Goal: Register for event/course

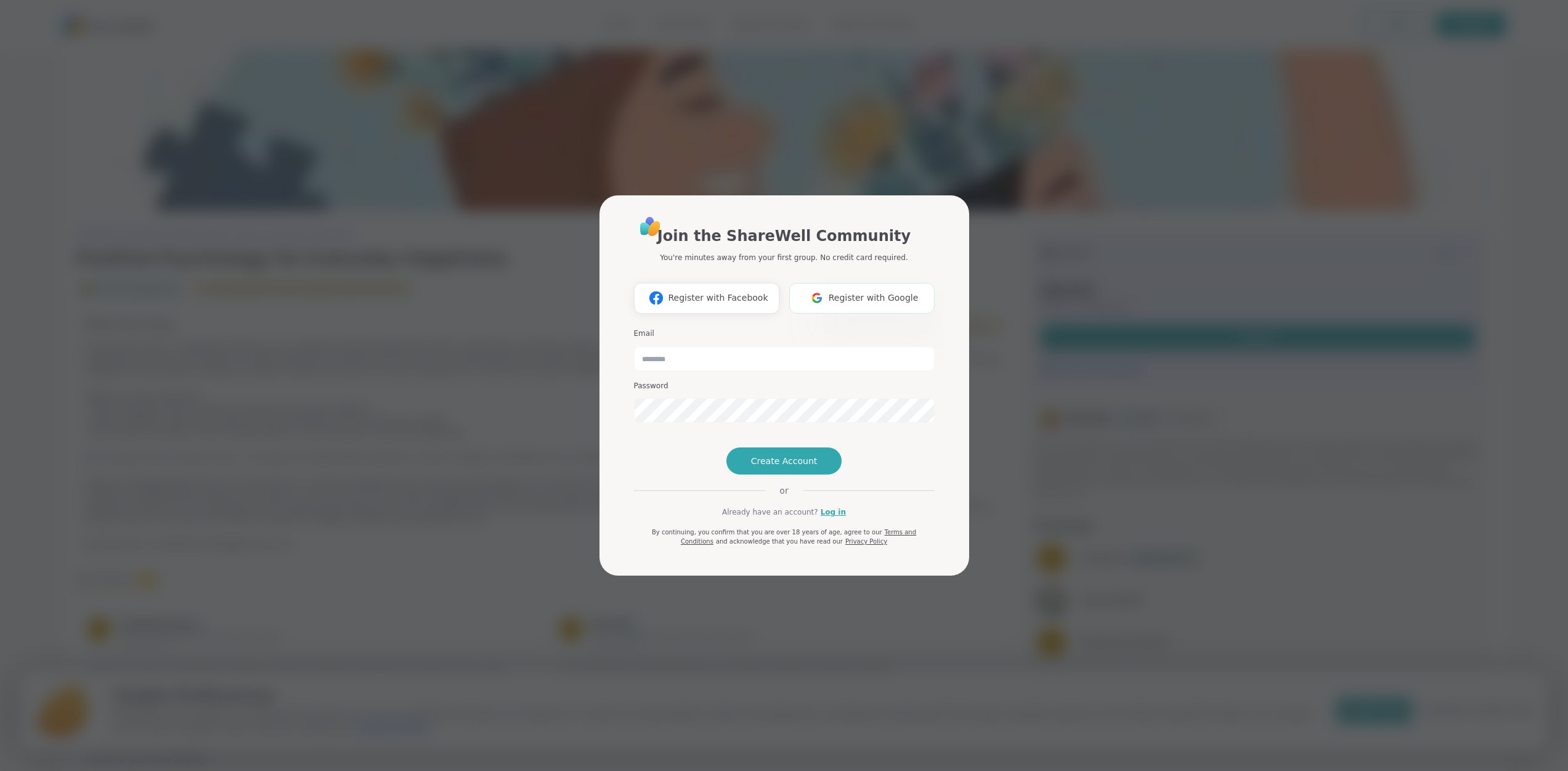
click at [863, 291] on span "Register with Google" at bounding box center [874, 298] width 90 height 13
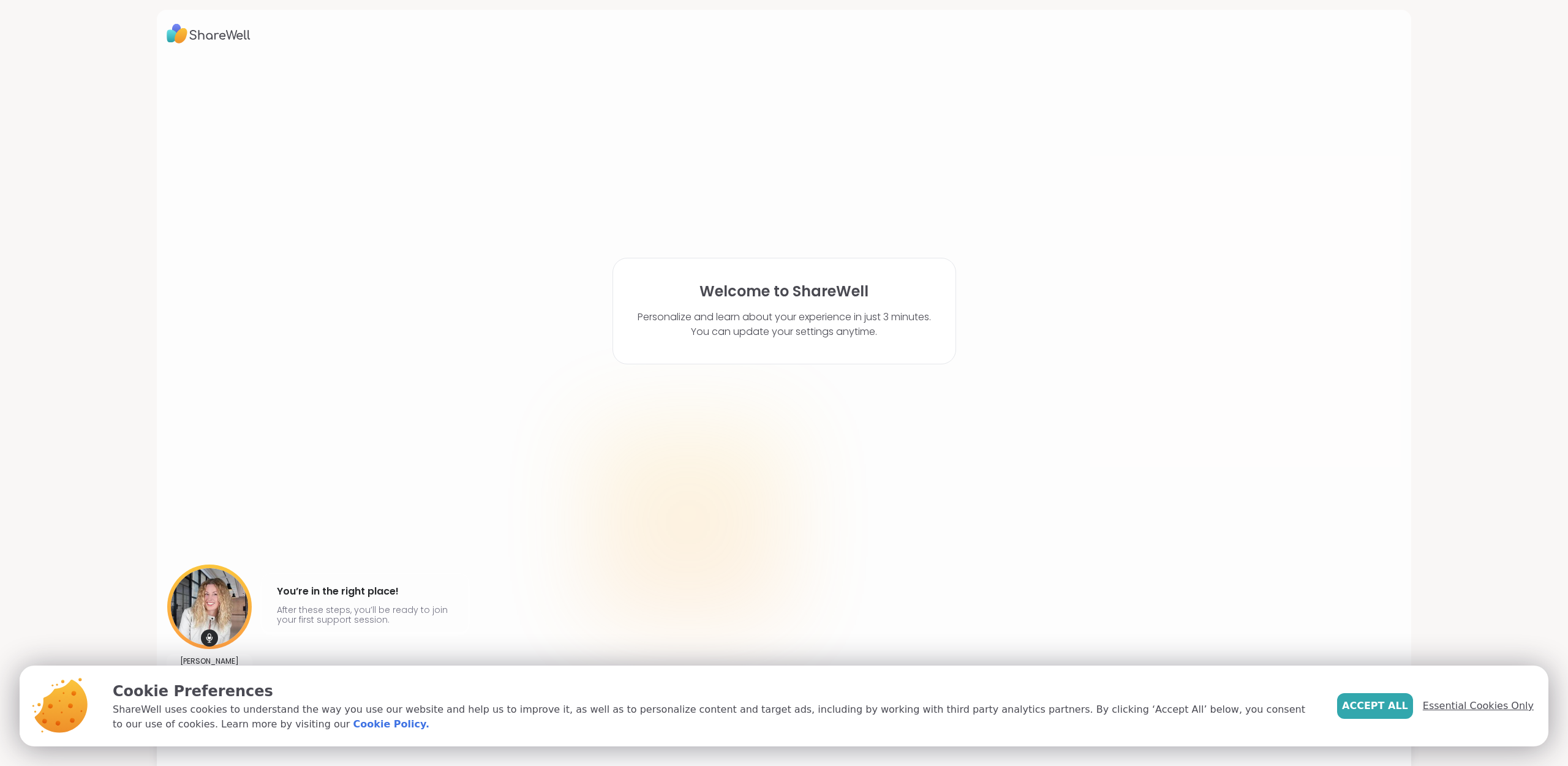
click at [1457, 703] on span "Essential Cookies Only" at bounding box center [1478, 706] width 111 height 14
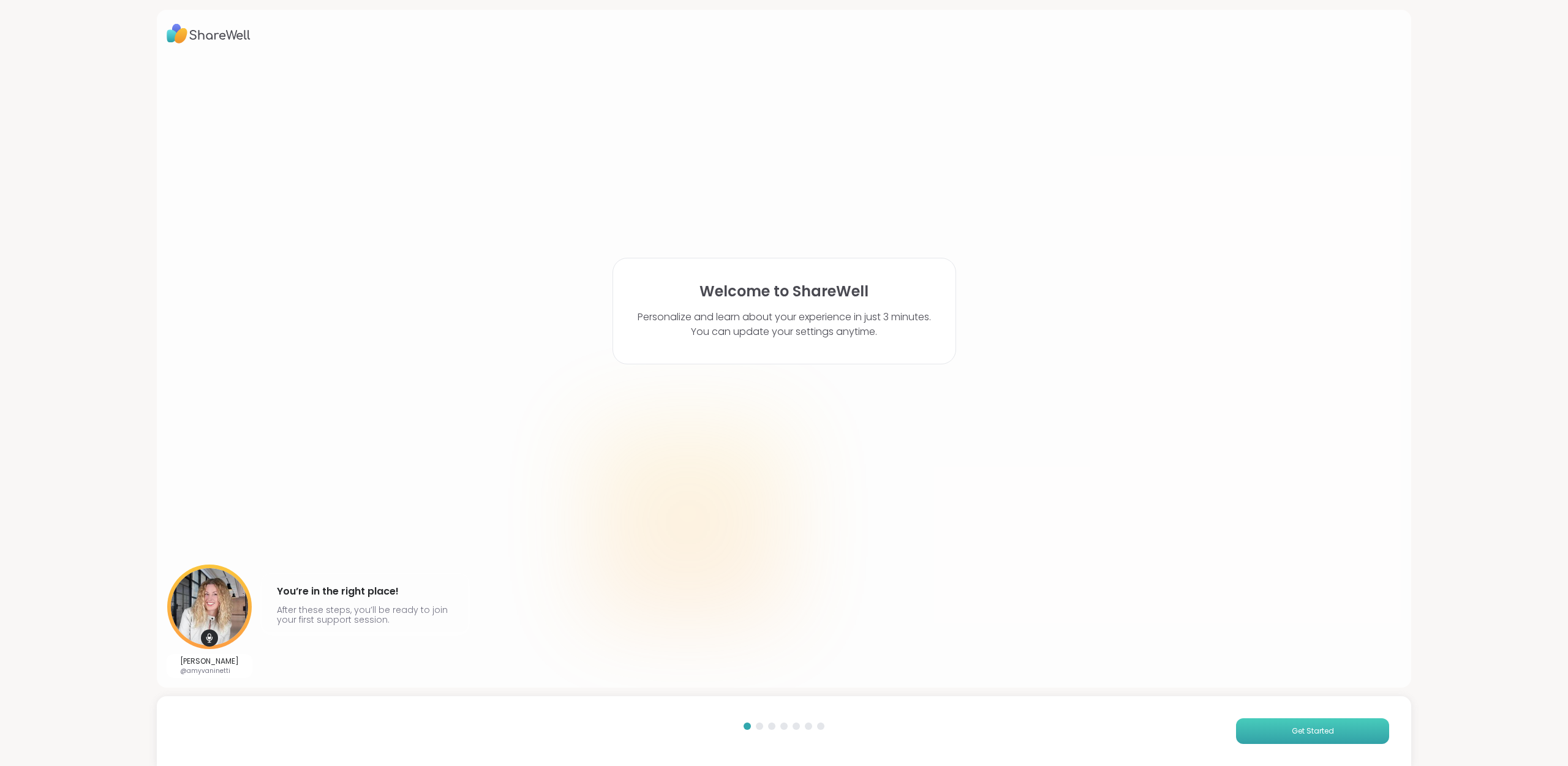
click at [1339, 732] on button "Get Started" at bounding box center [1312, 731] width 153 height 26
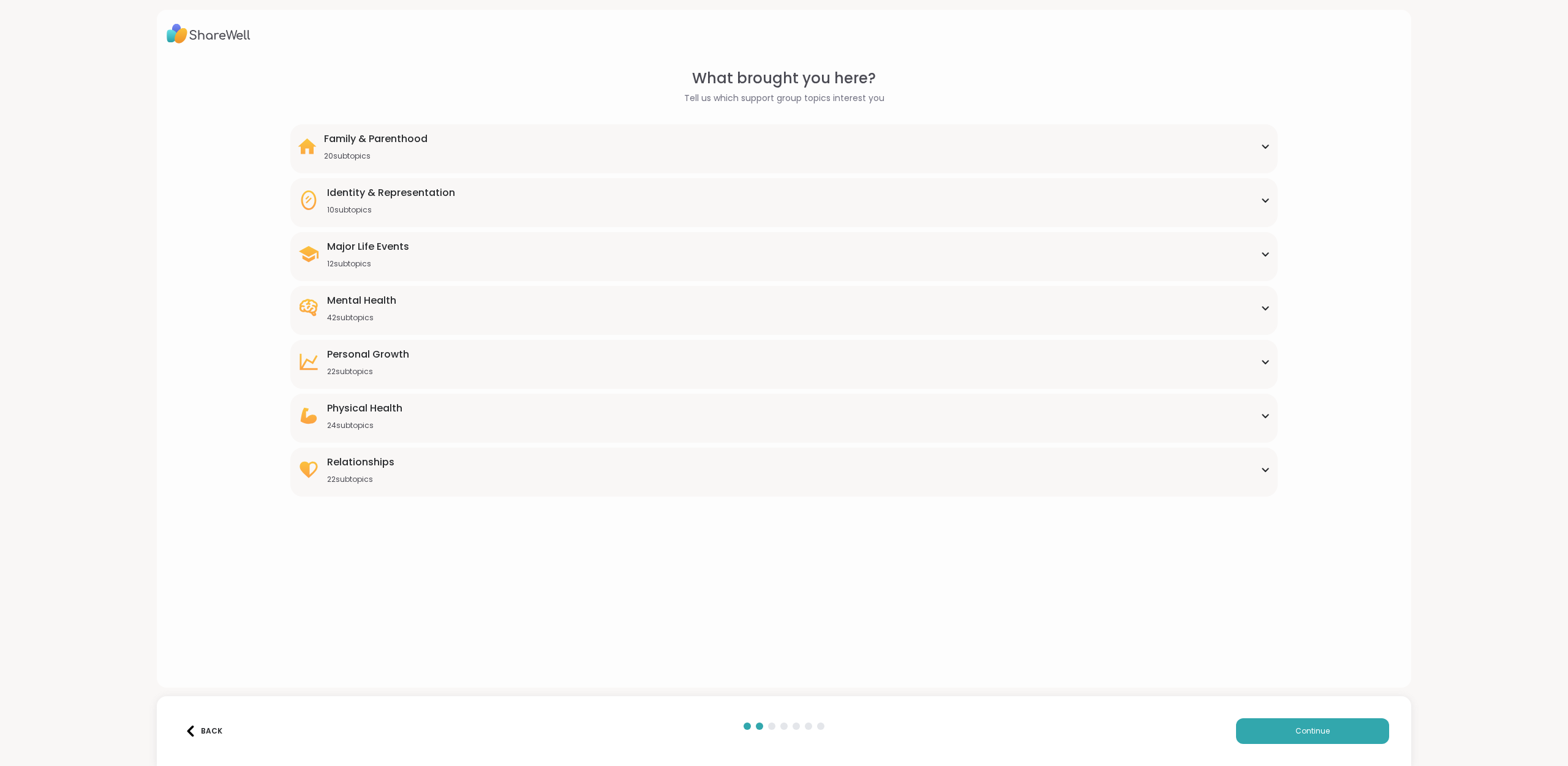
click at [381, 298] on div "Mental Health" at bounding box center [362, 300] width 69 height 14
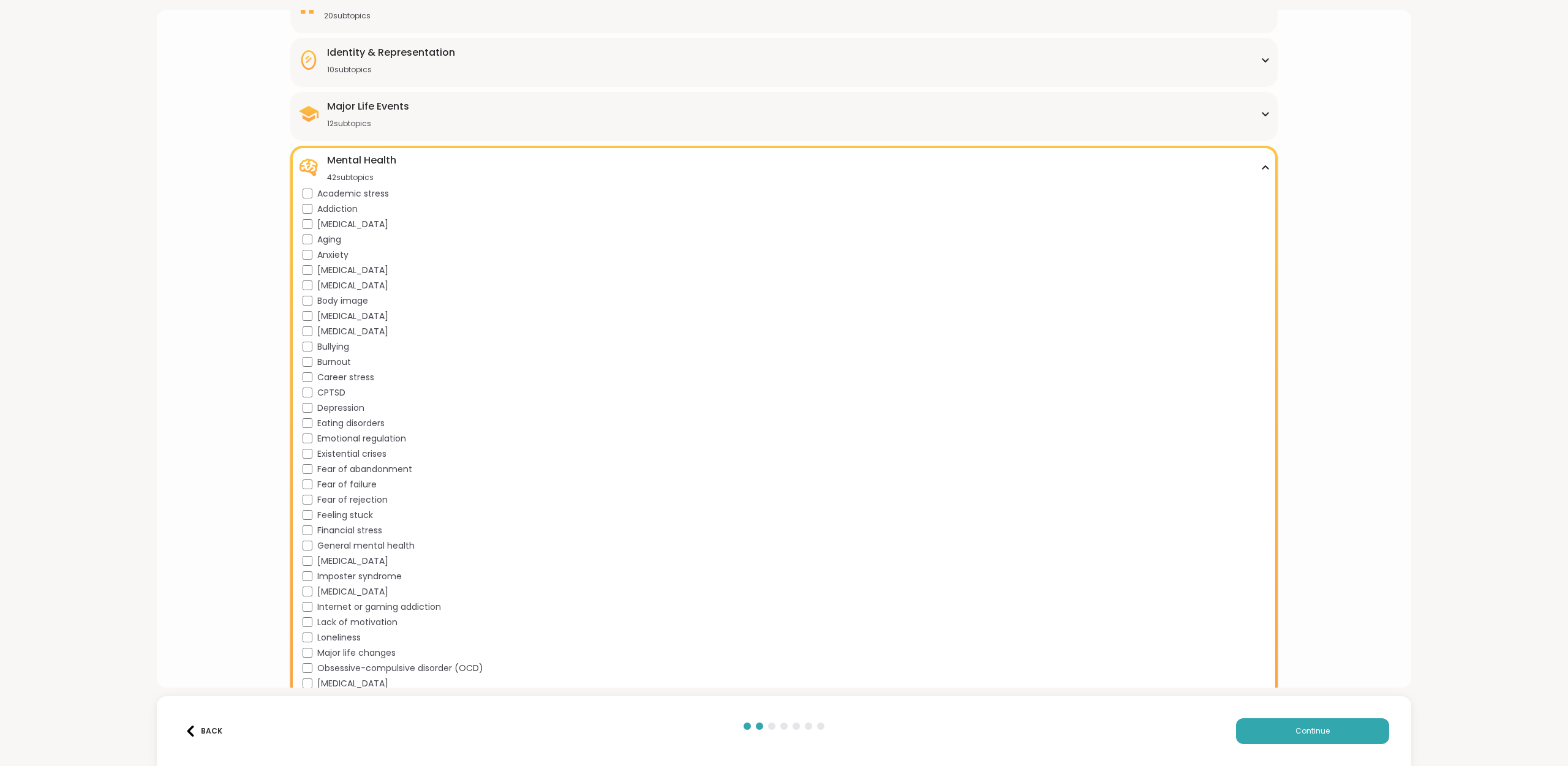
scroll to position [147, 0]
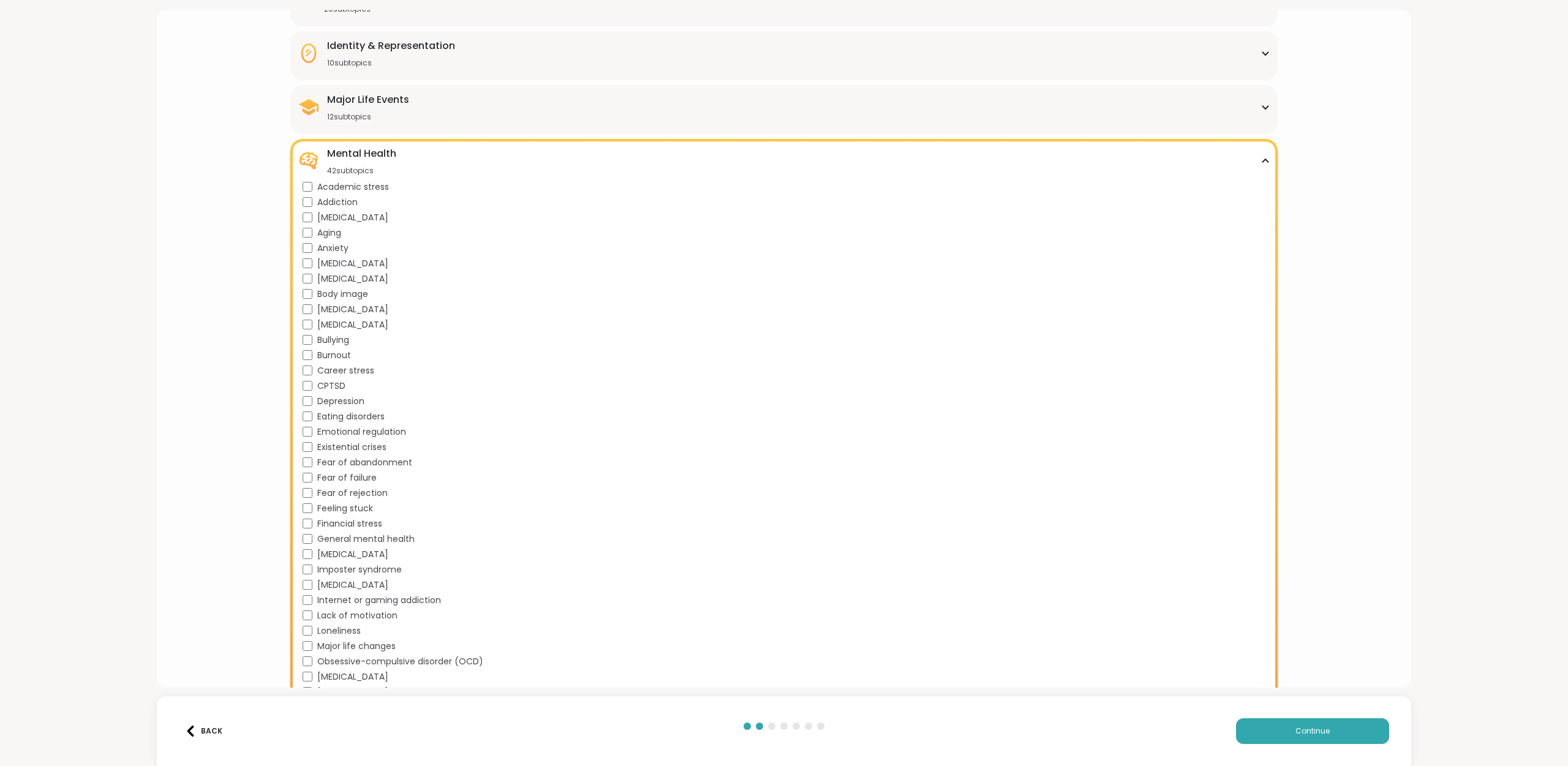
click at [303, 396] on div "Depression" at bounding box center [787, 401] width 968 height 13
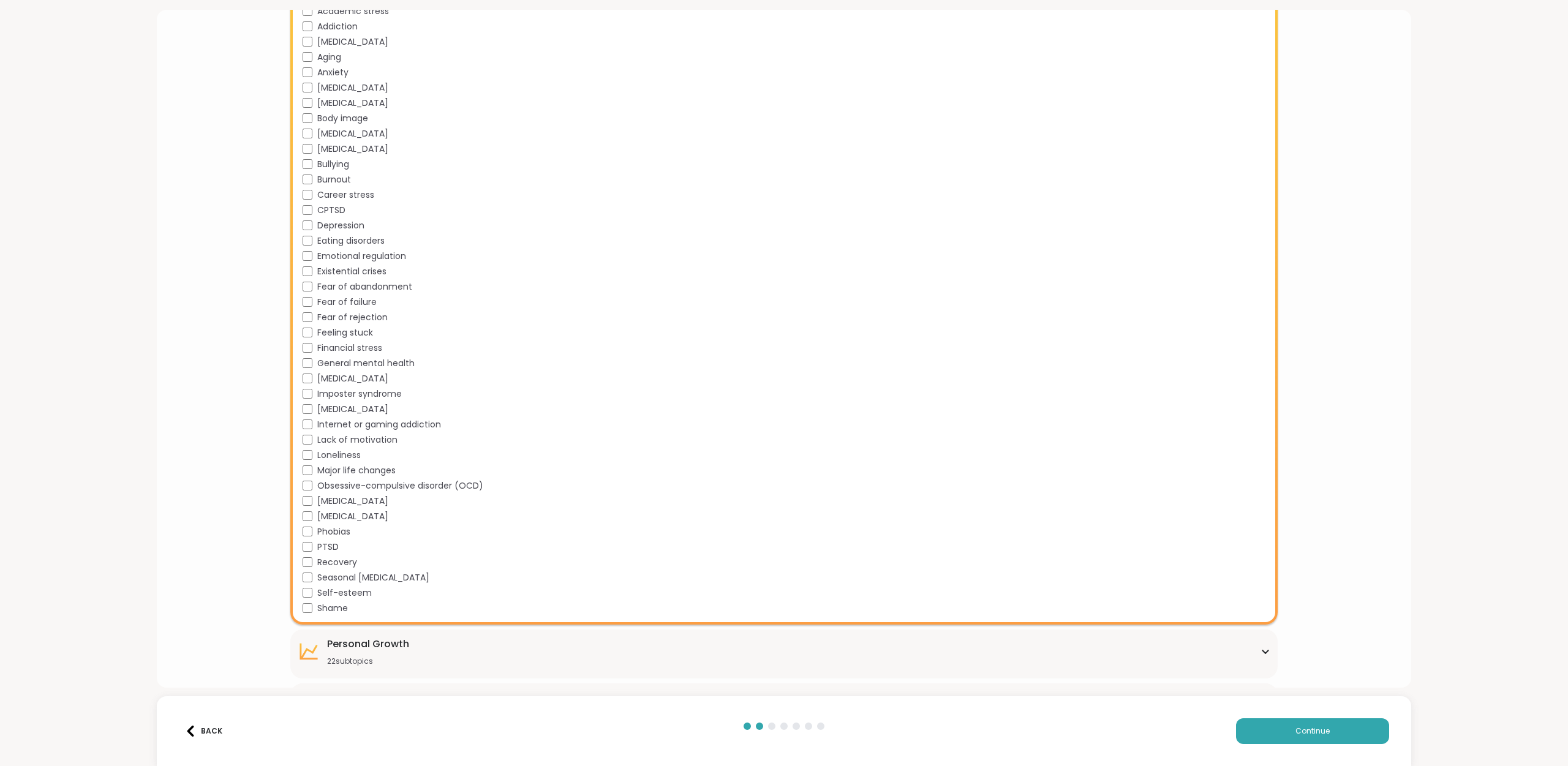
scroll to position [421, 0]
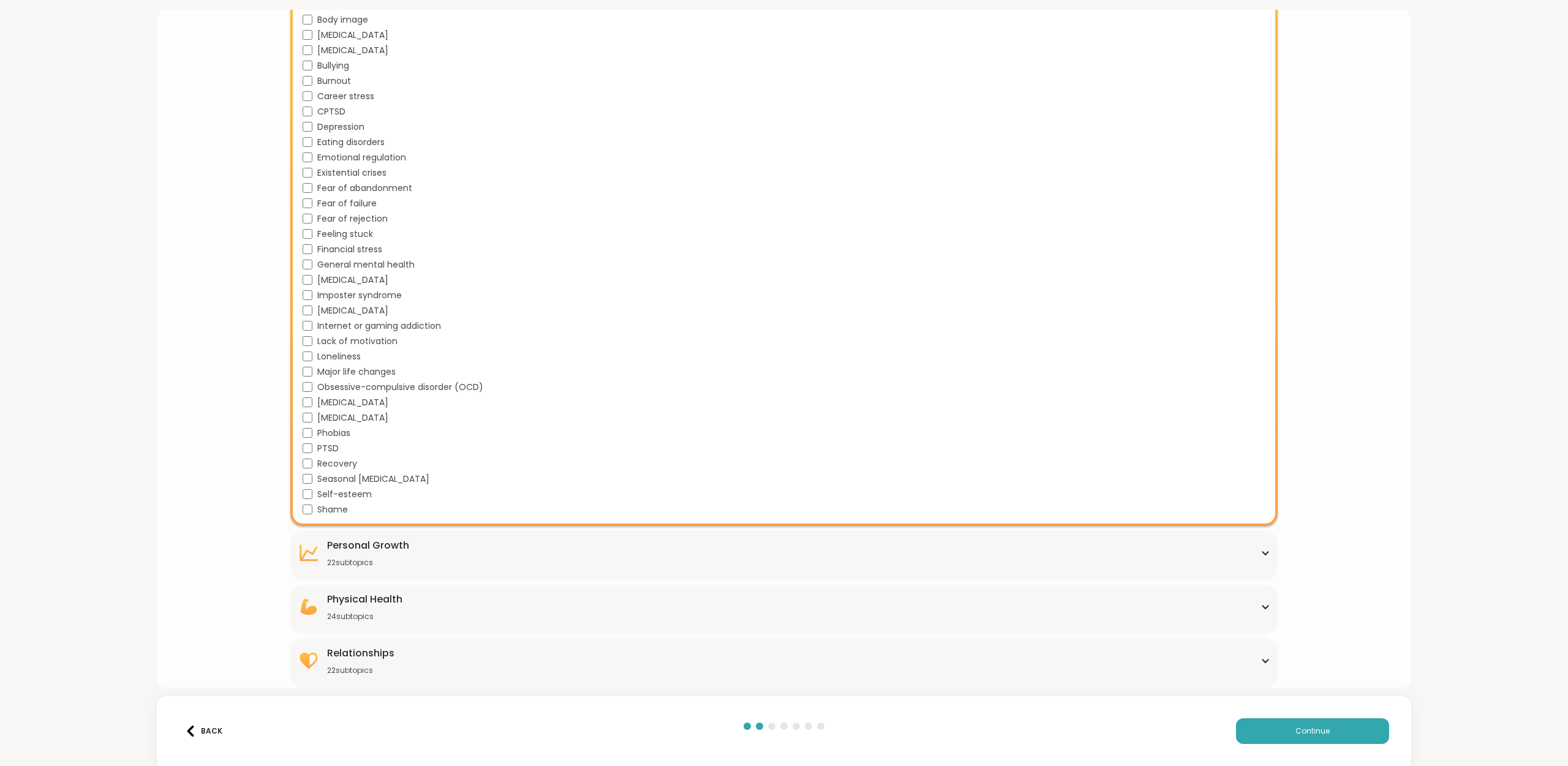
click at [421, 618] on div "Physical Health 24 subtopics" at bounding box center [784, 607] width 973 height 30
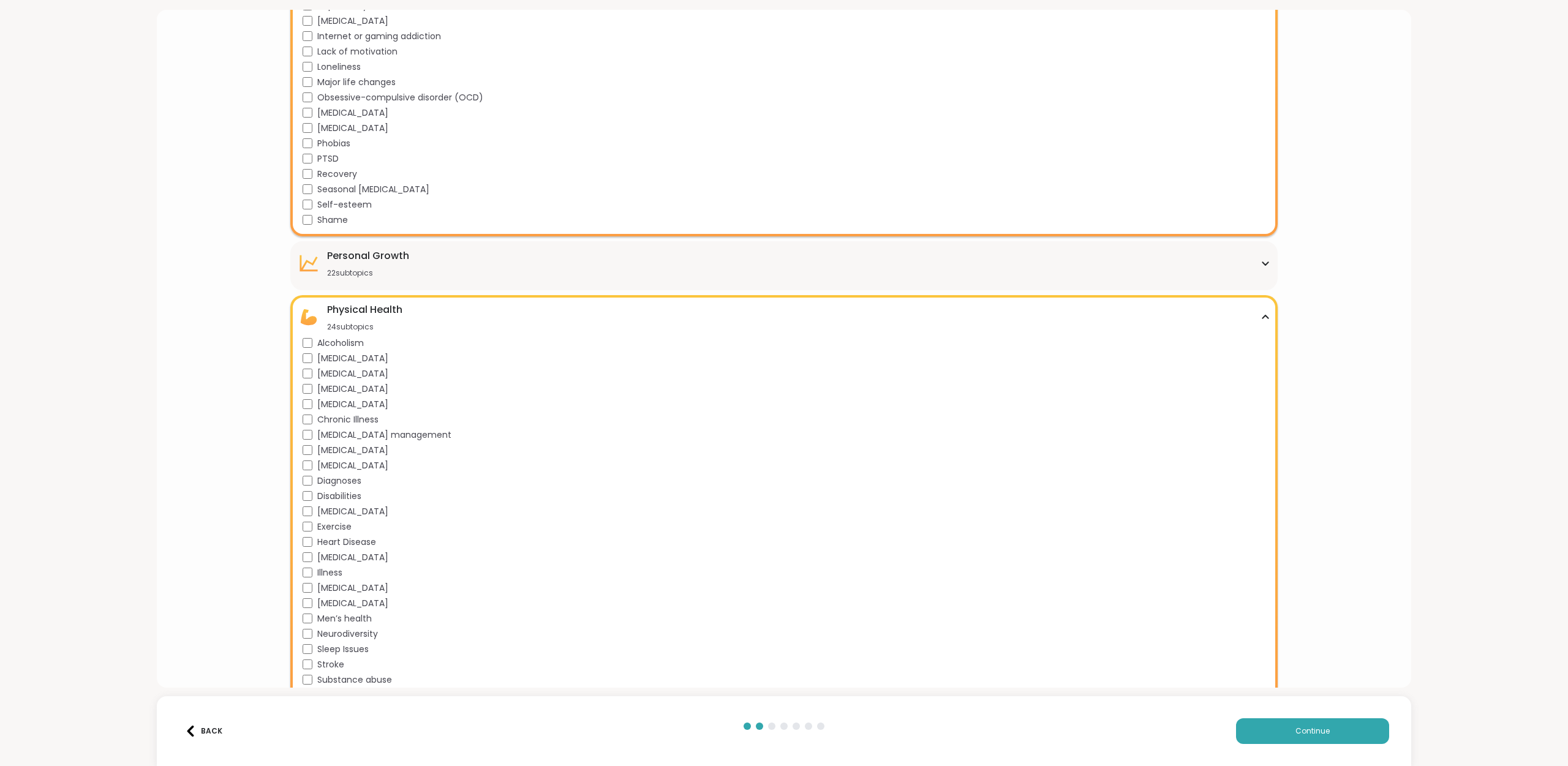
scroll to position [733, 0]
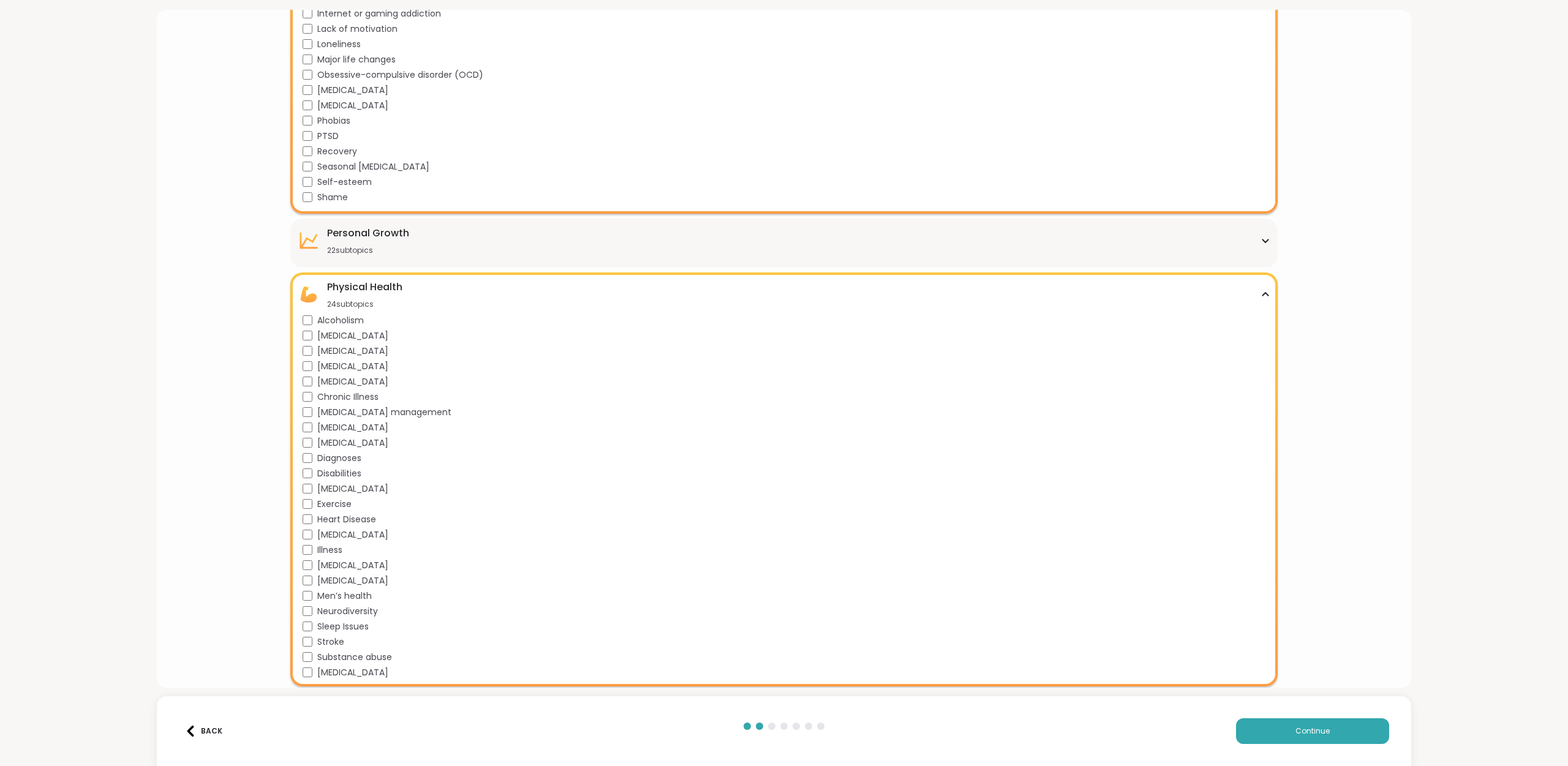
click at [317, 516] on span "Heart Disease" at bounding box center [347, 519] width 59 height 13
click at [333, 505] on span "Exercise" at bounding box center [334, 504] width 35 height 13
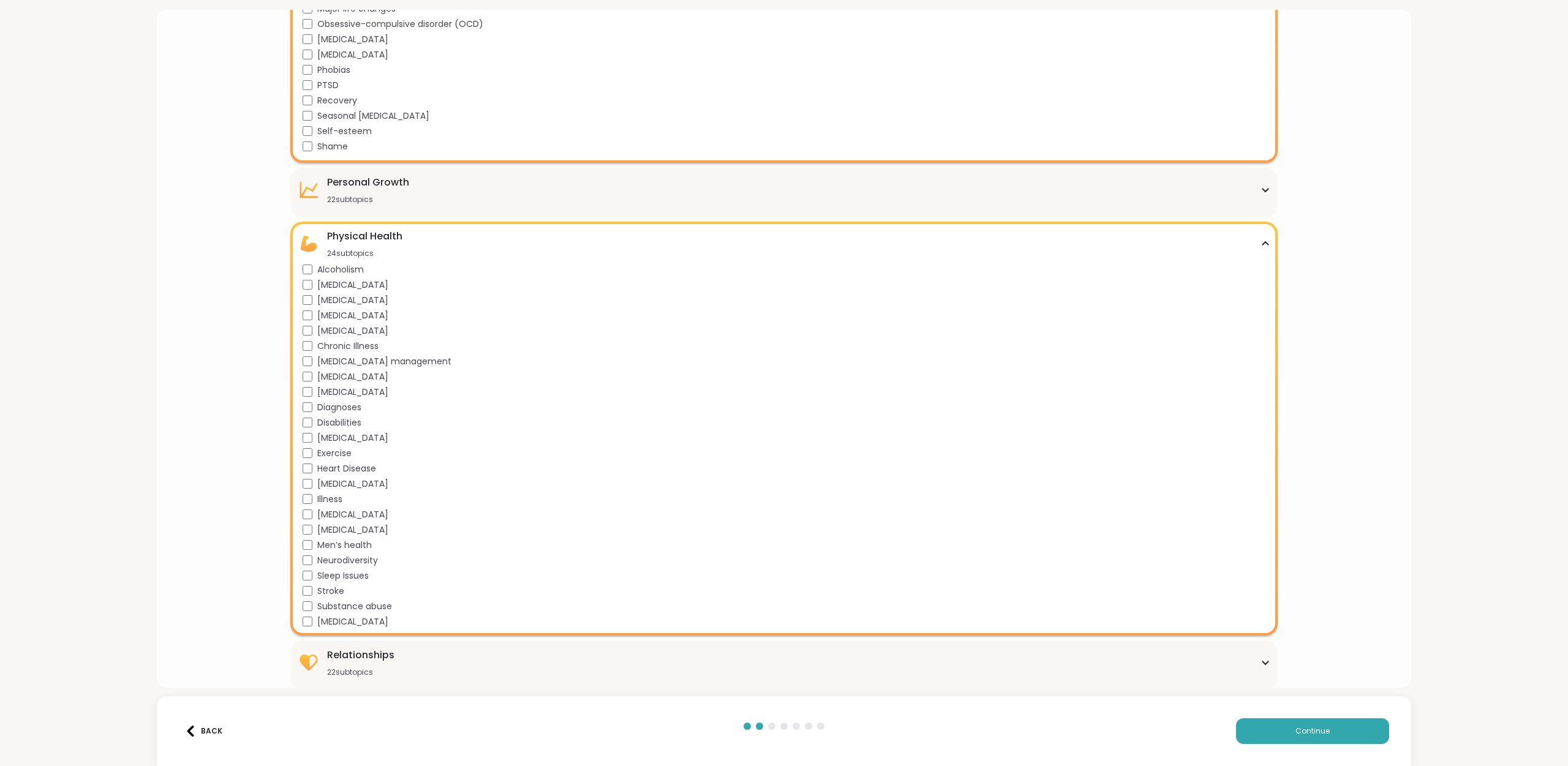
scroll to position [786, 0]
click at [1306, 729] on span "Continue" at bounding box center [1312, 731] width 35 height 11
